Goal: Task Accomplishment & Management: Manage account settings

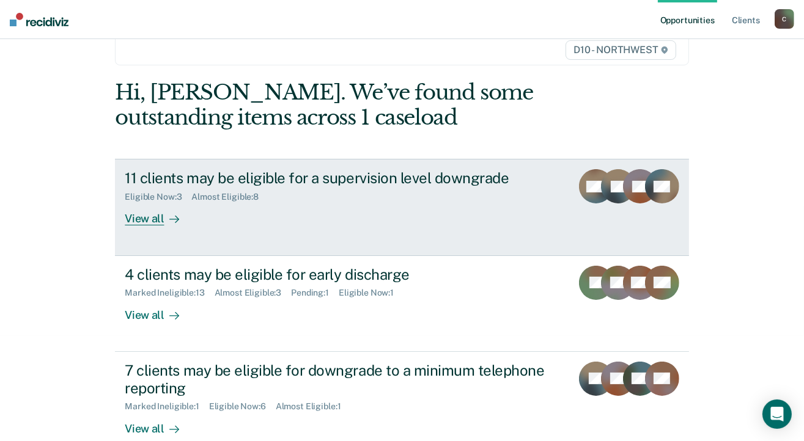
scroll to position [122, 0]
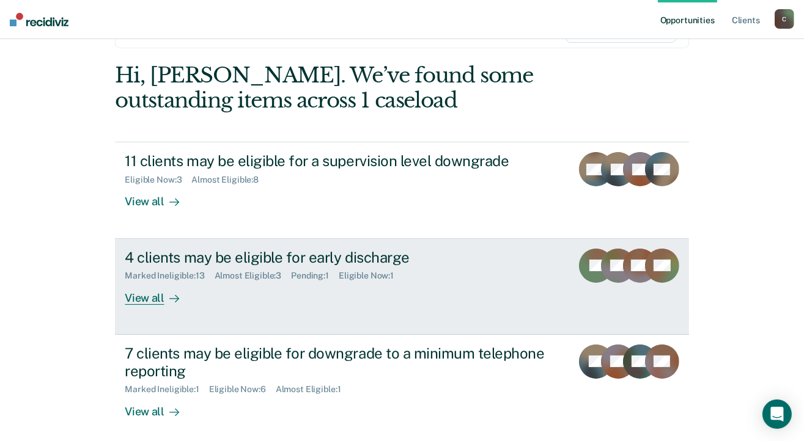
click at [147, 299] on div "View all" at bounding box center [159, 293] width 68 height 24
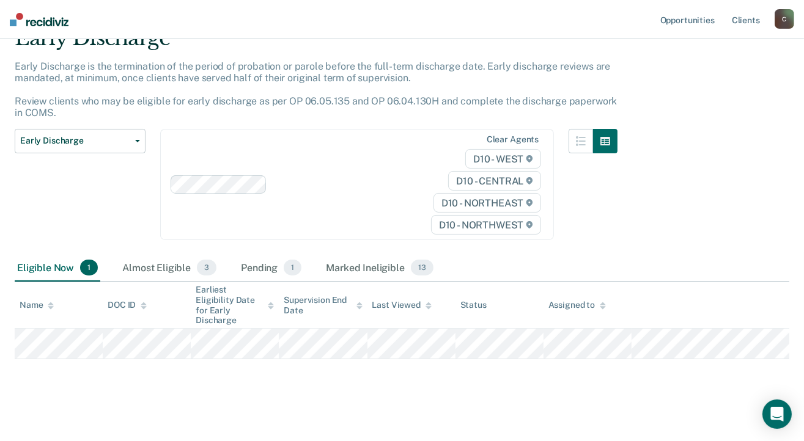
scroll to position [62, 0]
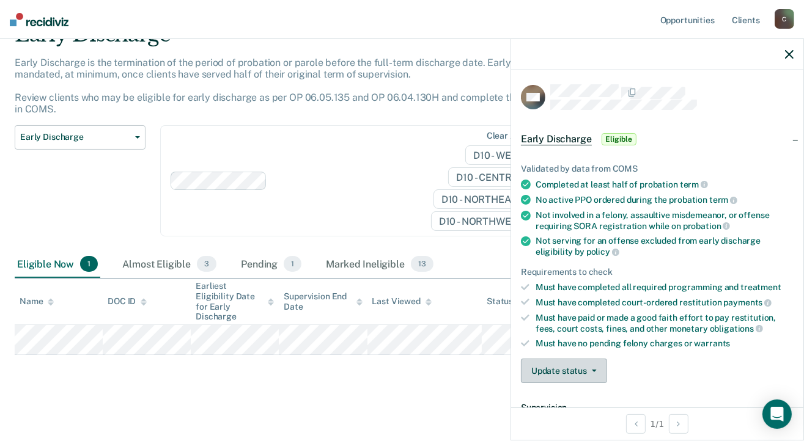
click at [590, 364] on button "Update status" at bounding box center [564, 371] width 86 height 24
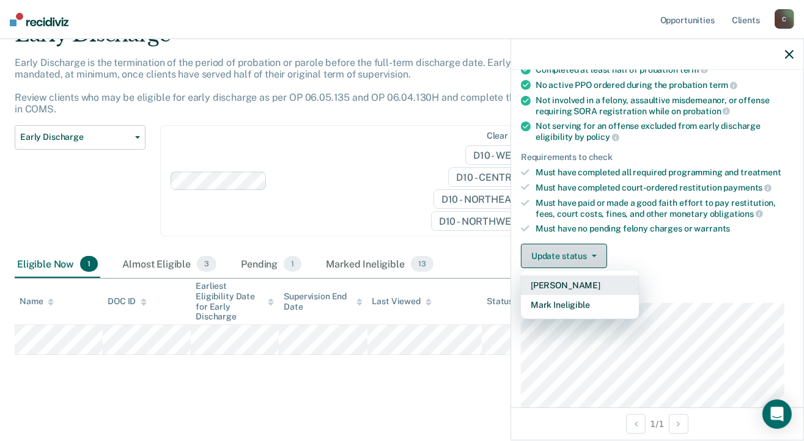
scroll to position [122, 0]
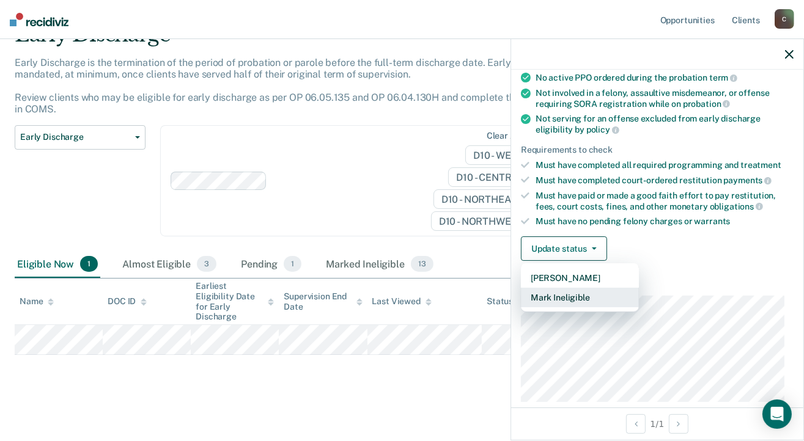
click at [575, 293] on button "Mark Ineligible" at bounding box center [580, 298] width 118 height 20
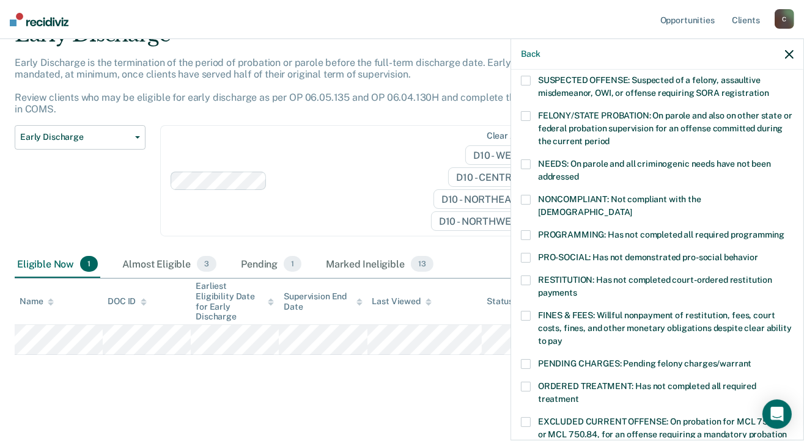
click at [527, 230] on span at bounding box center [526, 235] width 10 height 10
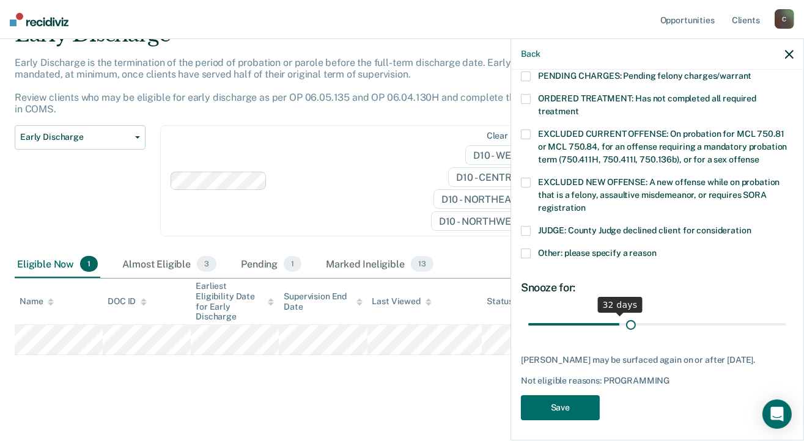
scroll to position [400, 0]
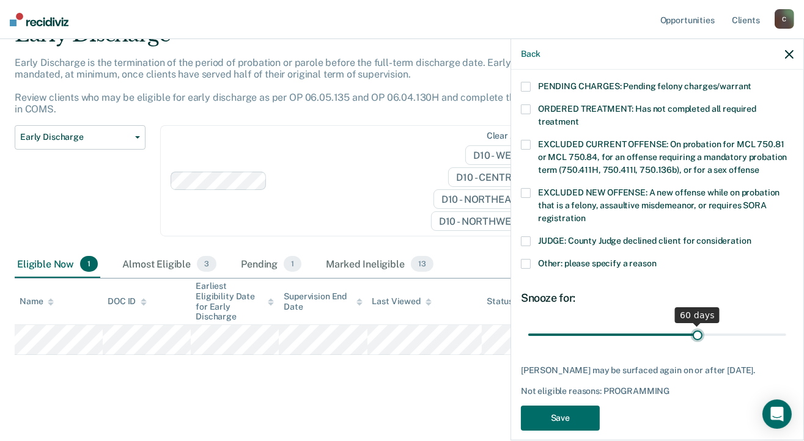
drag, startPoint x: 611, startPoint y: 311, endPoint x: 691, endPoint y: 309, distance: 80.1
type input "60"
click at [691, 325] on input "range" at bounding box center [657, 335] width 258 height 21
click at [561, 406] on button "Save" at bounding box center [560, 418] width 79 height 25
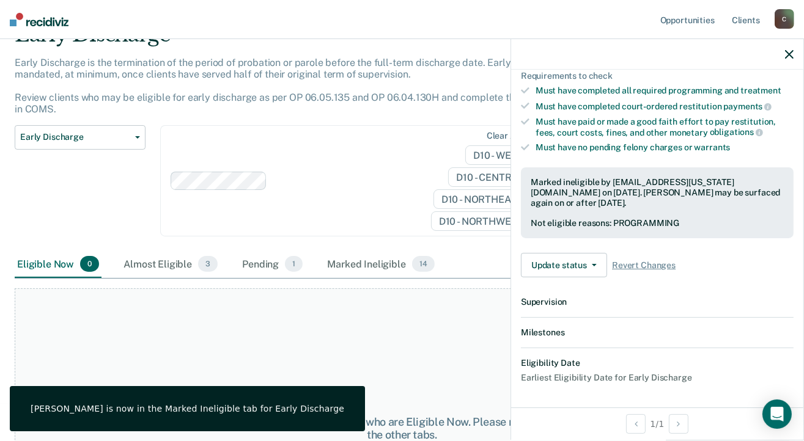
scroll to position [331, 0]
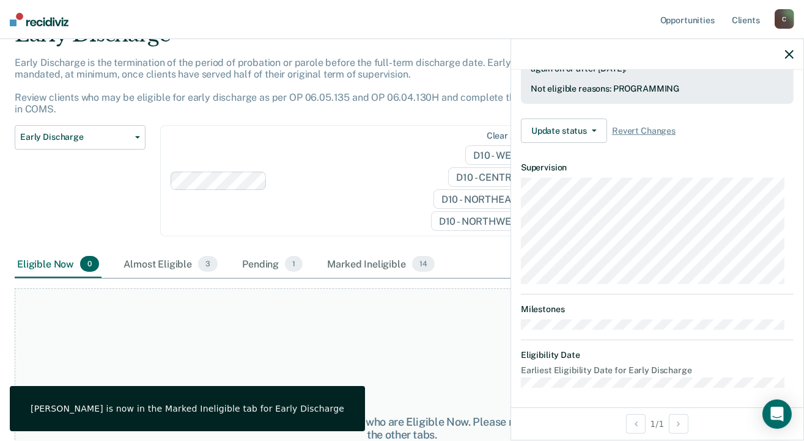
click at [787, 50] on button "button" at bounding box center [789, 54] width 9 height 10
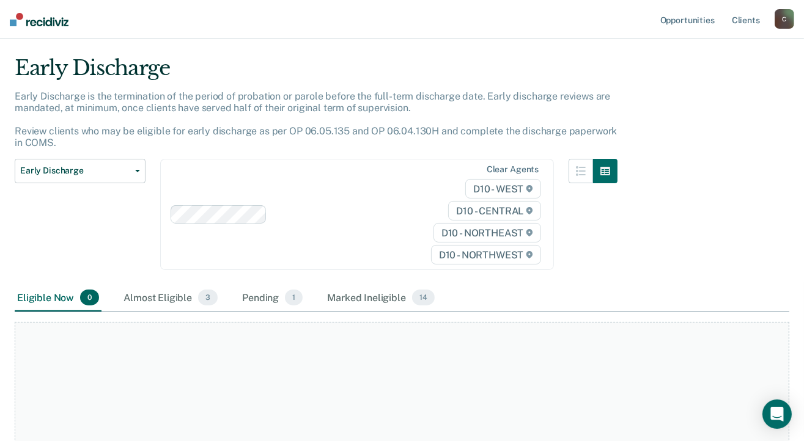
scroll to position [0, 0]
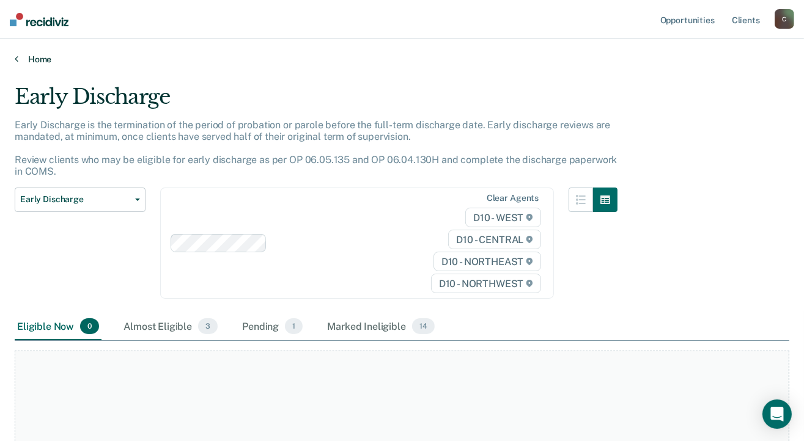
click at [19, 61] on link "Home" at bounding box center [402, 59] width 774 height 11
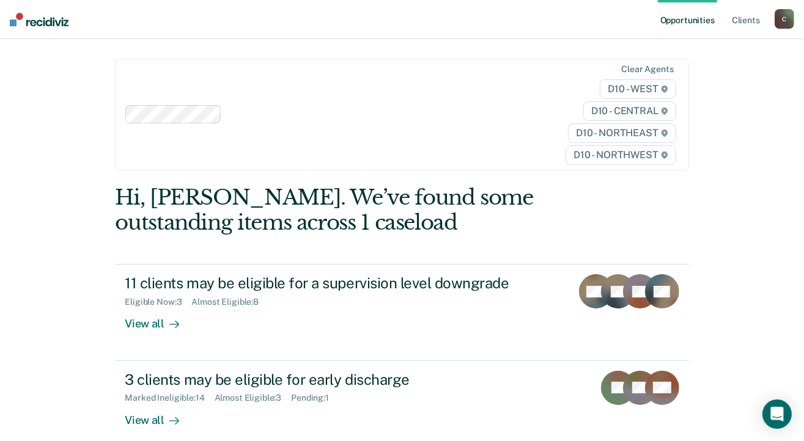
click at [786, 24] on div "C" at bounding box center [784, 19] width 20 height 20
click at [700, 79] on link "Log Out" at bounding box center [735, 80] width 98 height 10
